Goal: Information Seeking & Learning: Learn about a topic

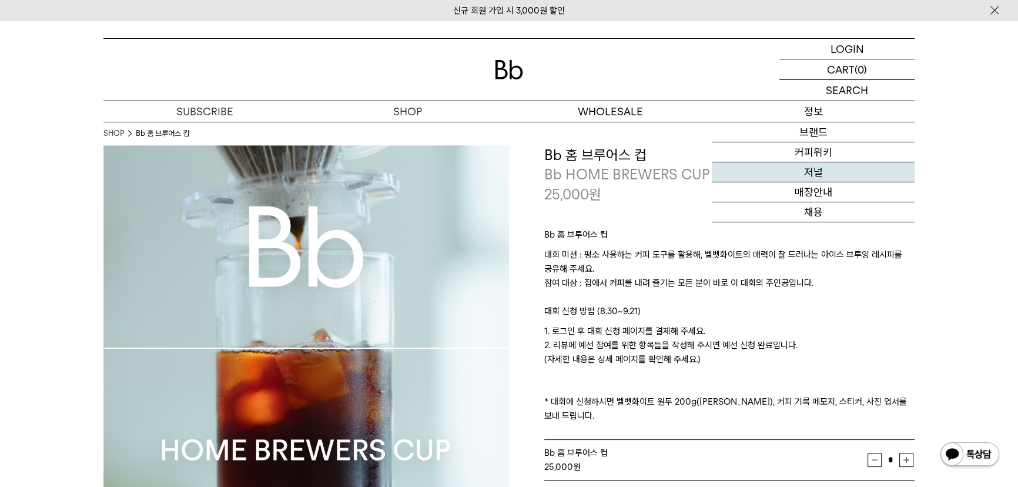
click at [817, 169] on link "저널" at bounding box center [813, 172] width 203 height 20
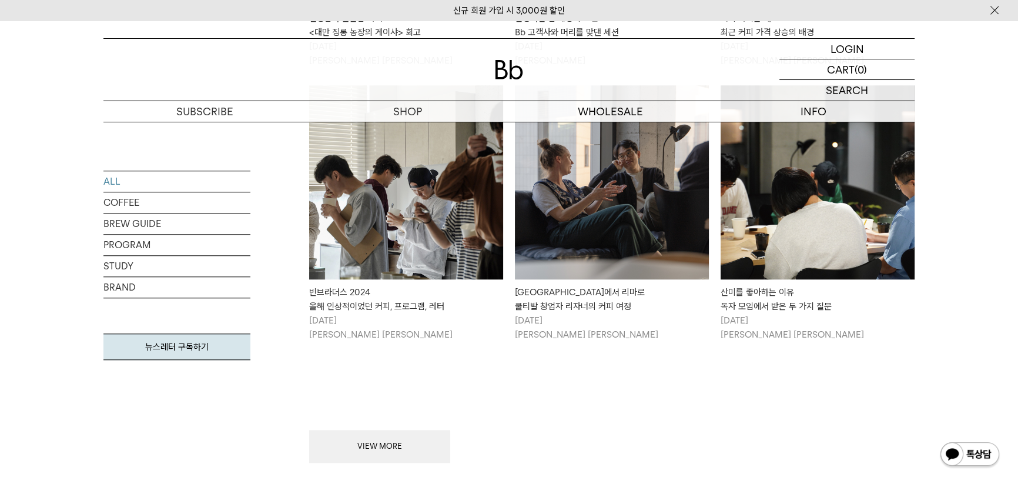
scroll to position [1335, 0]
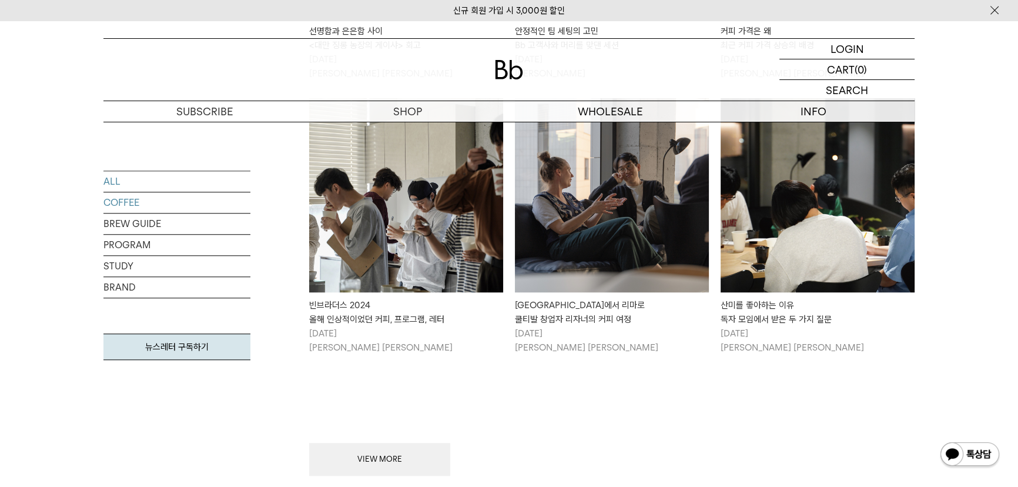
click at [140, 201] on link "COFFEE" at bounding box center [176, 202] width 147 height 21
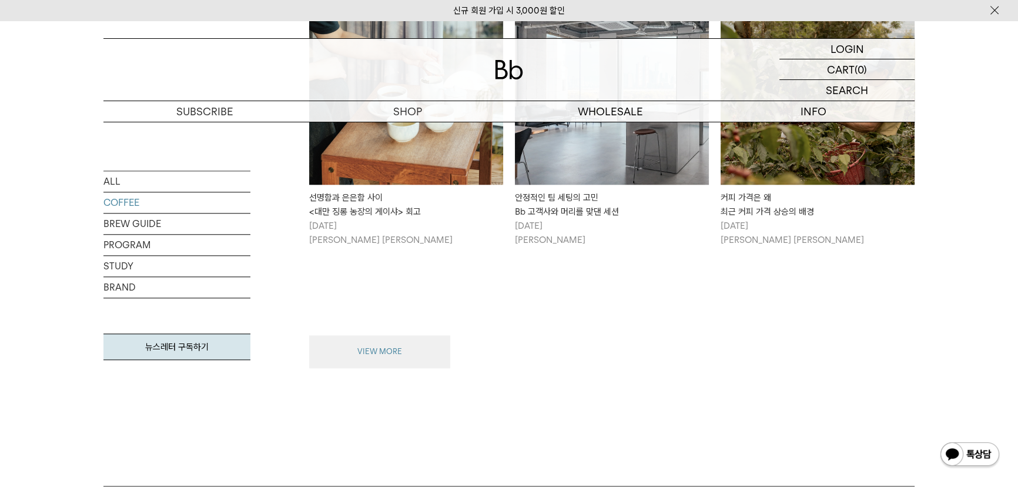
scroll to position [1442, 0]
click at [361, 353] on button "VIEW MORE" at bounding box center [379, 352] width 141 height 33
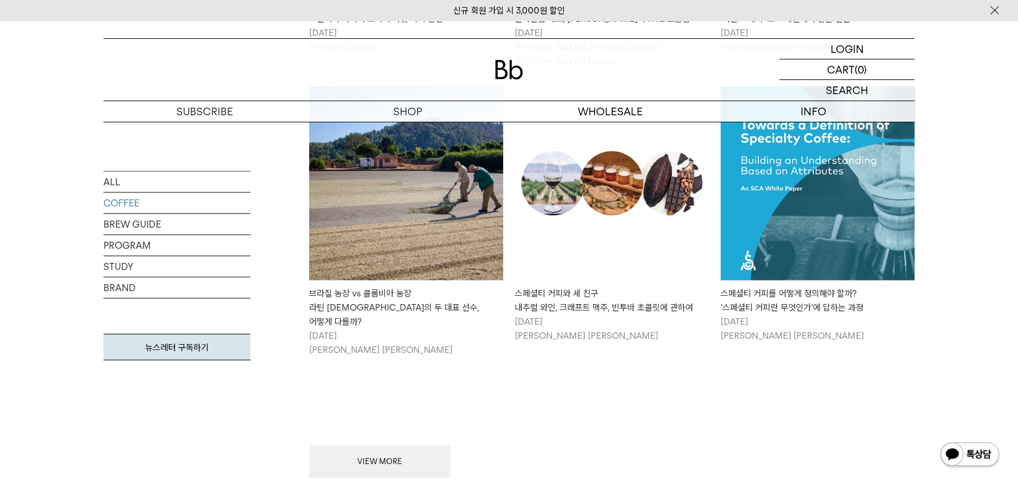
scroll to position [2805, 0]
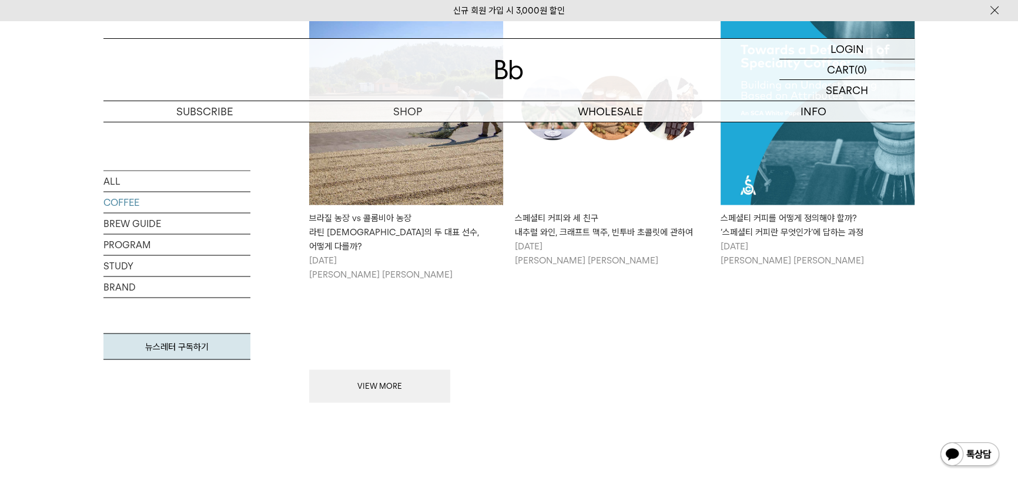
click at [384, 370] on button "VIEW MORE" at bounding box center [379, 386] width 141 height 33
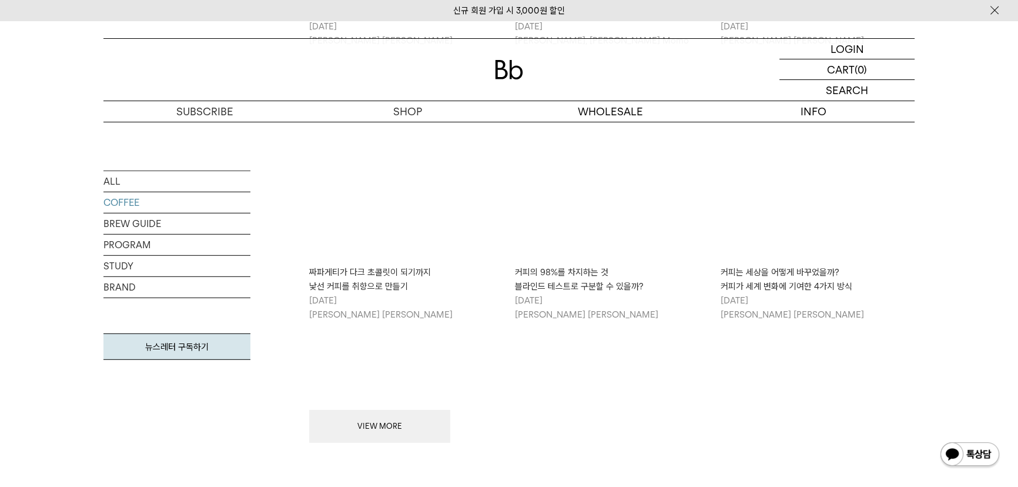
scroll to position [4248, 0]
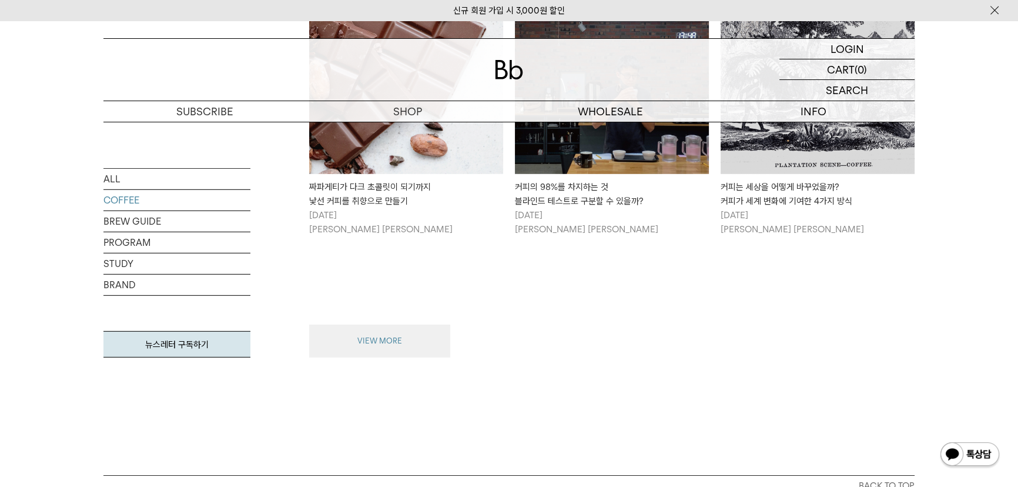
click at [370, 324] on button "VIEW MORE" at bounding box center [379, 340] width 141 height 33
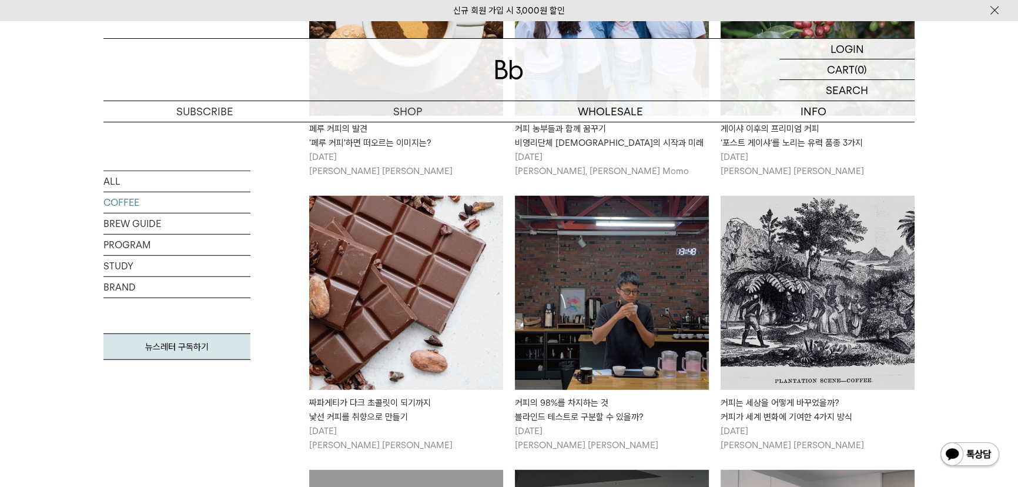
scroll to position [3819, 0]
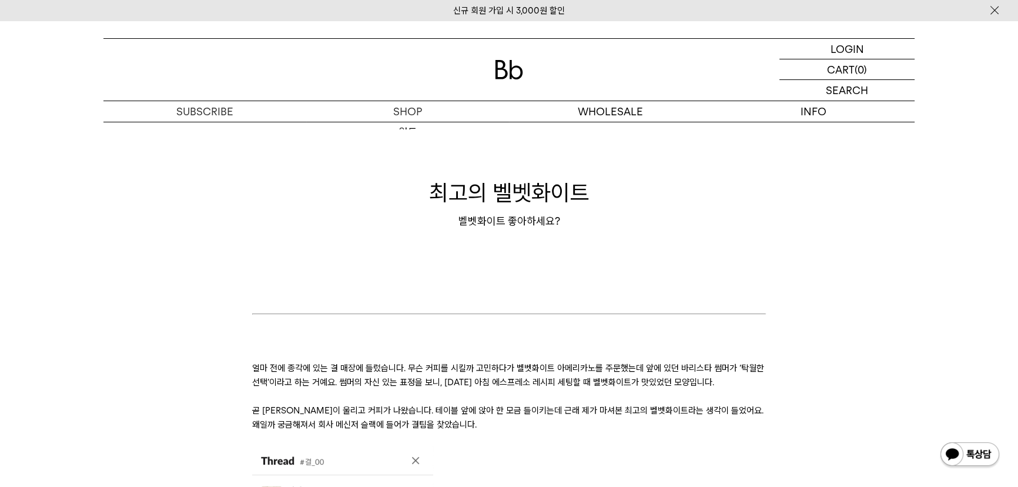
click at [177, 242] on div "최고의 벨벳화이트 벨벳화이트 좋아하세요?" at bounding box center [508, 203] width 811 height 118
